Goal: Task Accomplishment & Management: Use online tool/utility

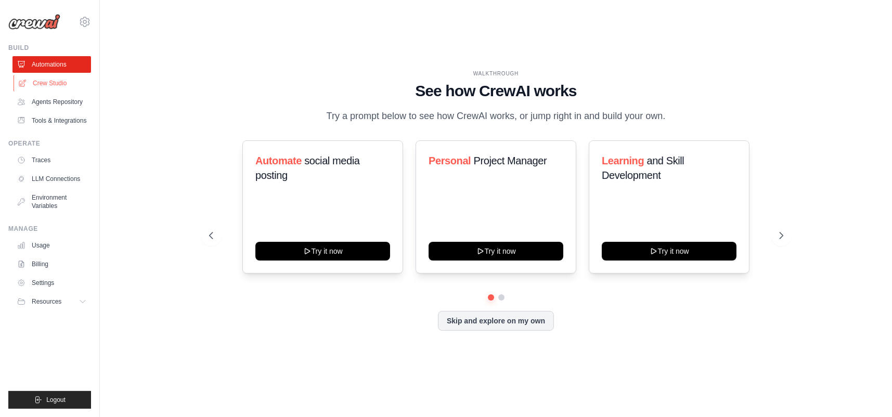
click at [52, 84] on link "Crew Studio" at bounding box center [53, 83] width 79 height 17
